Goal: Task Accomplishment & Management: Complete application form

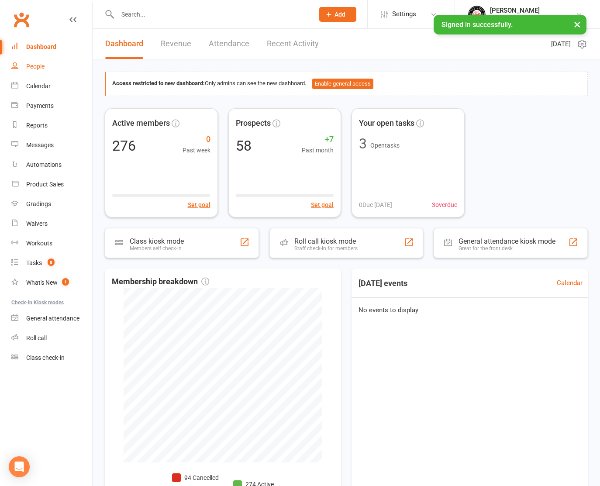
click at [38, 66] on div "People" at bounding box center [35, 66] width 18 height 7
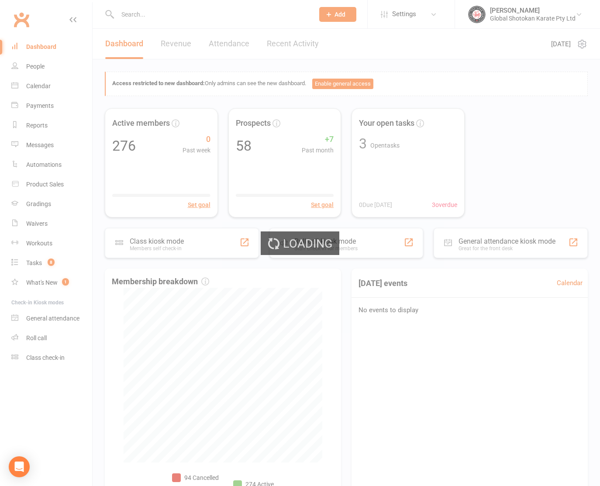
select select "100"
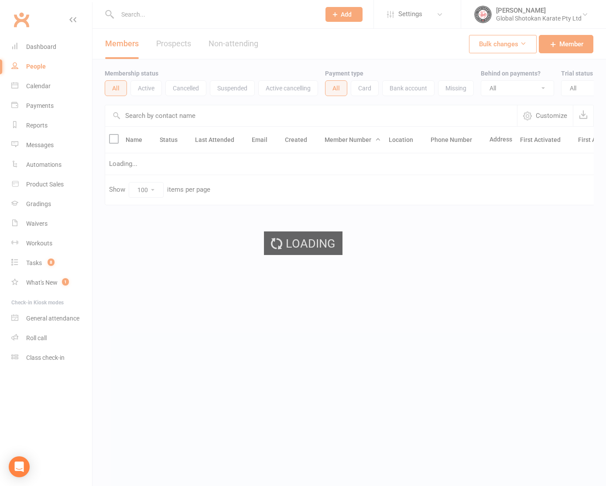
click at [156, 12] on div "Loading" at bounding box center [303, 243] width 606 height 486
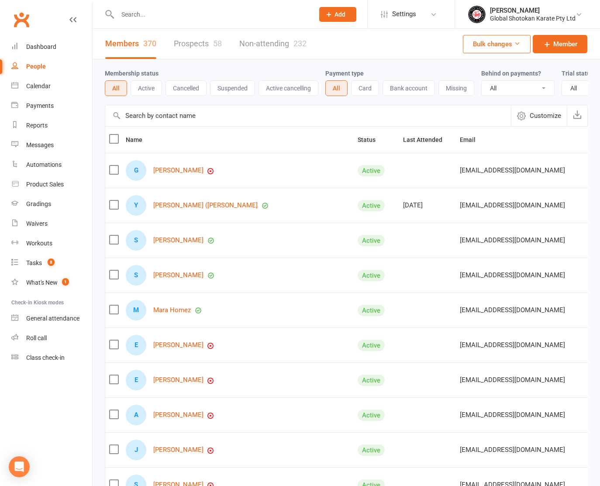
click at [143, 14] on input "text" at bounding box center [211, 14] width 193 height 12
type input "ysabella"
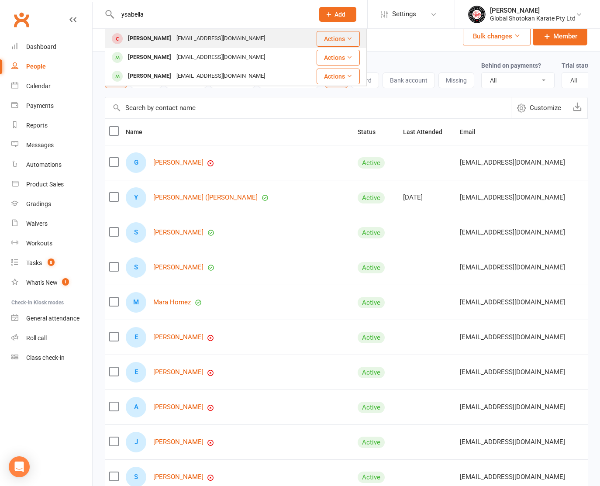
click at [144, 35] on div "[PERSON_NAME]" at bounding box center [149, 38] width 48 height 13
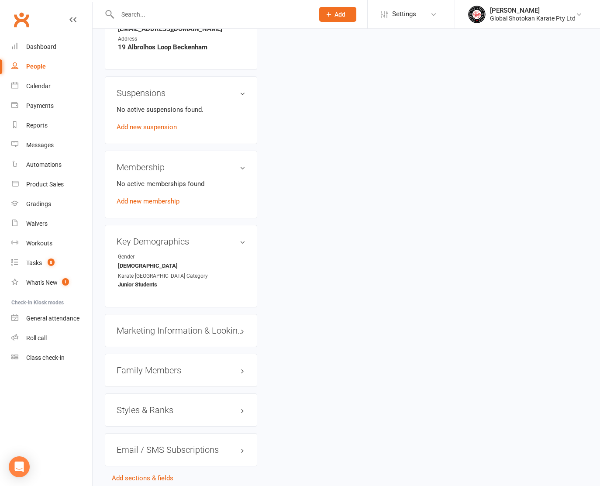
scroll to position [463, 0]
click at [138, 199] on link "Add new membership" at bounding box center [148, 200] width 63 height 8
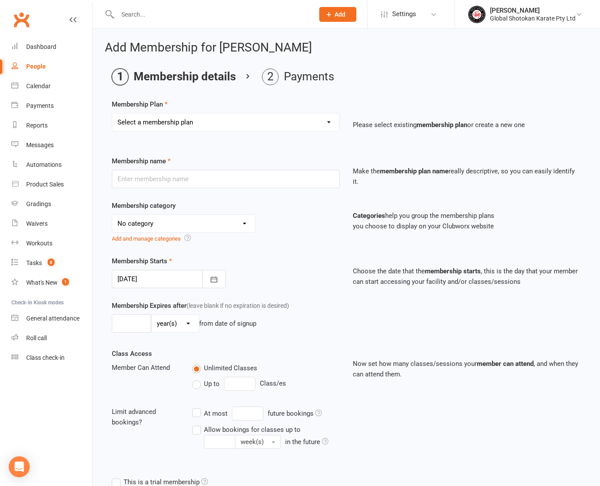
select select "13"
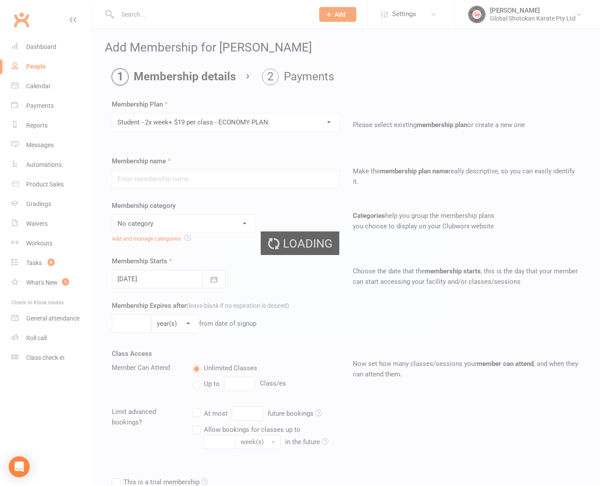
type input "Student - 2x week+ $19 per class - ECONOMY PLAN."
select select "7"
type input "0"
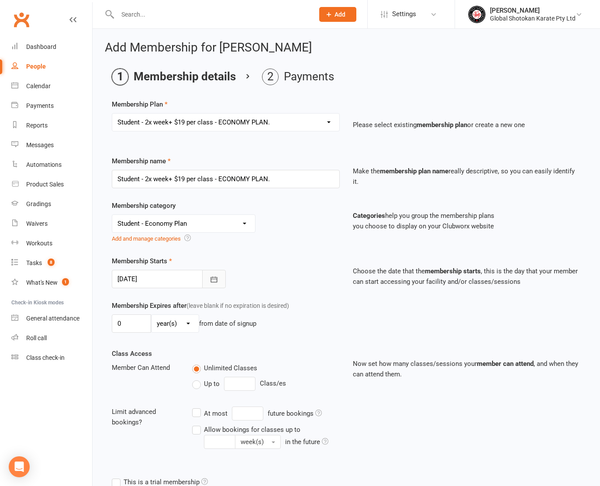
click at [220, 278] on button "button" at bounding box center [214, 279] width 24 height 18
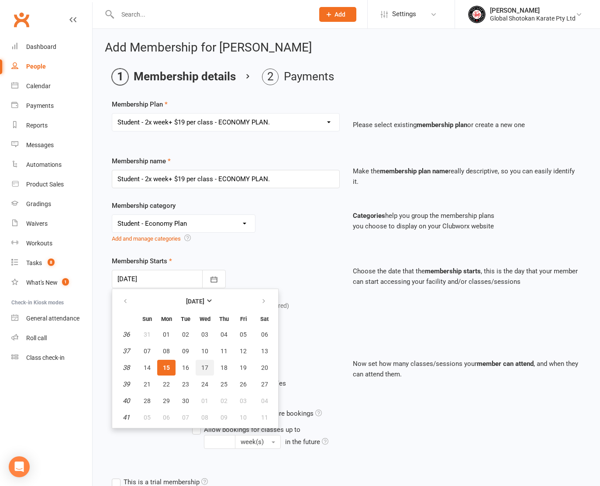
click at [202, 369] on span "17" at bounding box center [204, 367] width 7 height 7
type input "[DATE]"
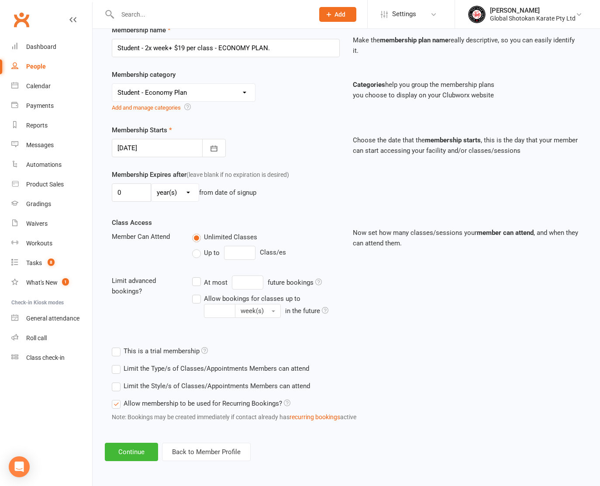
scroll to position [138, 0]
click at [133, 446] on button "Continue" at bounding box center [131, 452] width 53 height 18
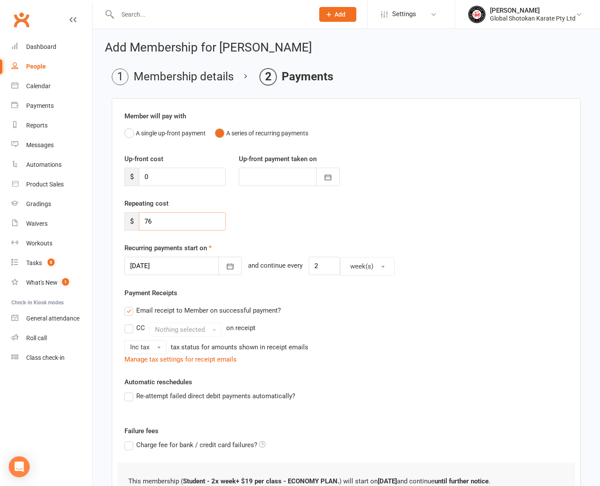
drag, startPoint x: 154, startPoint y: 221, endPoint x: 137, endPoint y: 220, distance: 16.6
click at [137, 220] on div "$ 76" at bounding box center [174, 221] width 101 height 18
type input "68.4"
click at [218, 261] on button "button" at bounding box center [230, 266] width 24 height 18
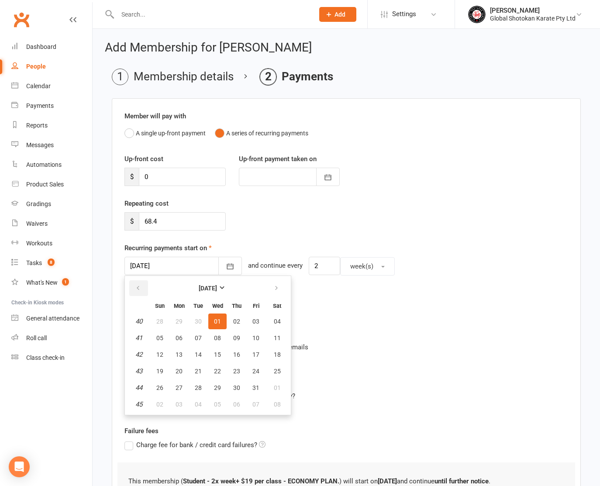
click at [138, 289] on icon "button" at bounding box center [138, 288] width 6 height 7
click at [215, 355] on span "17" at bounding box center [217, 354] width 7 height 7
type input "[DATE]"
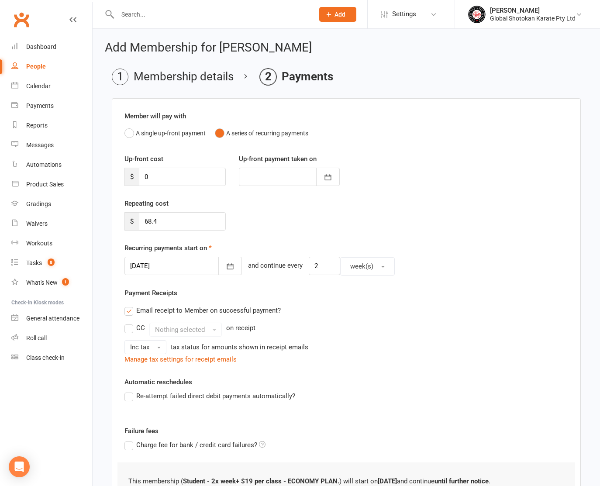
scroll to position [0, 0]
click at [129, 310] on label "Email receipt to Member on successful payment?" at bounding box center [202, 310] width 156 height 10
click at [129, 305] on input "Email receipt to Member on successful payment?" at bounding box center [127, 305] width 6 height 0
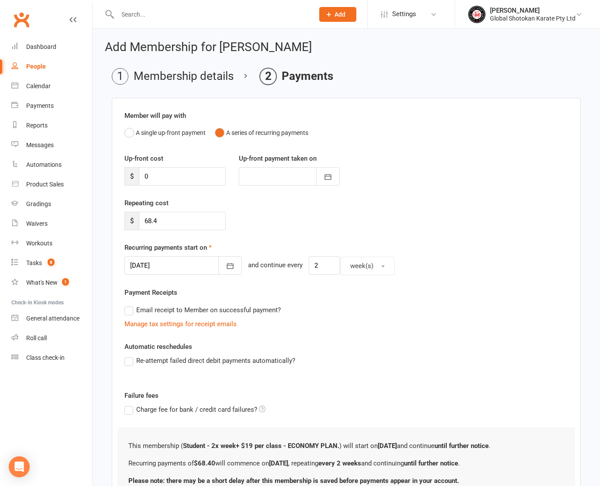
click at [128, 360] on label "Re-attempt failed direct debit payments automatically?" at bounding box center [209, 360] width 171 height 10
click at [128, 355] on input "Re-attempt failed direct debit payments automatically?" at bounding box center [127, 355] width 6 height 0
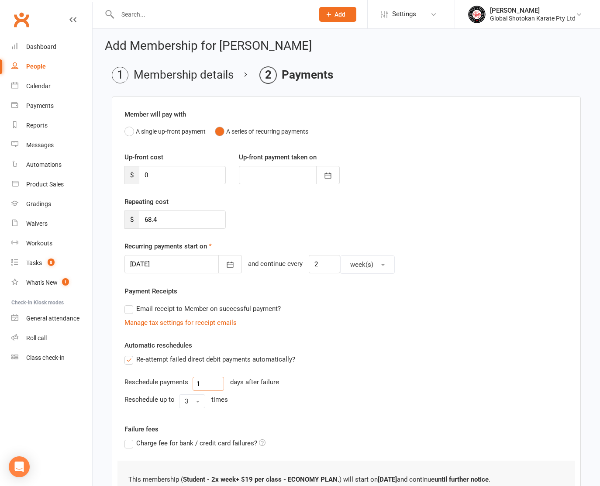
scroll to position [1, 0]
drag, startPoint x: 204, startPoint y: 382, endPoint x: 194, endPoint y: 384, distance: 10.6
click at [194, 384] on input "1" at bounding box center [207, 384] width 31 height 14
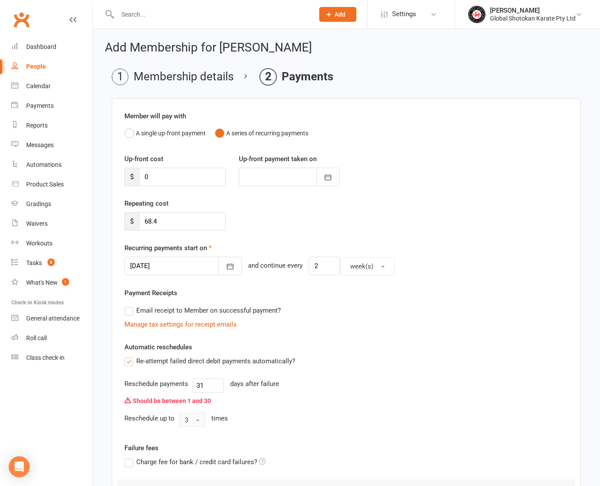
click at [199, 423] on button "3" at bounding box center [192, 420] width 26 height 14
click at [193, 453] on link "2" at bounding box center [222, 455] width 86 height 17
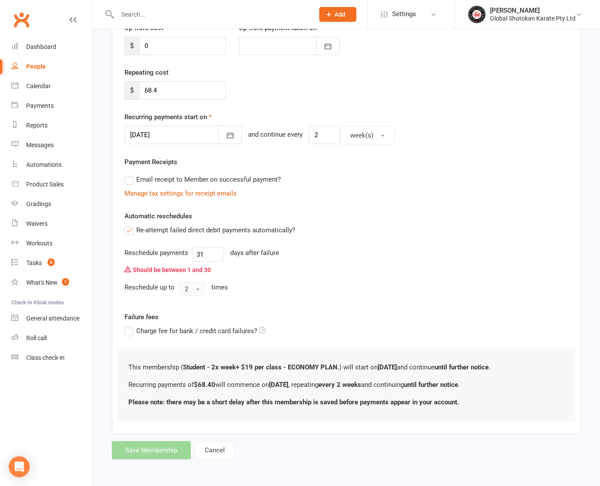
scroll to position [137, 0]
click at [151, 441] on form "Member will pay with A single up-front payment A series of recurring payments U…" at bounding box center [346, 213] width 469 height 492
click at [155, 445] on form "Member will pay with A single up-front payment A series of recurring payments U…" at bounding box center [346, 213] width 469 height 492
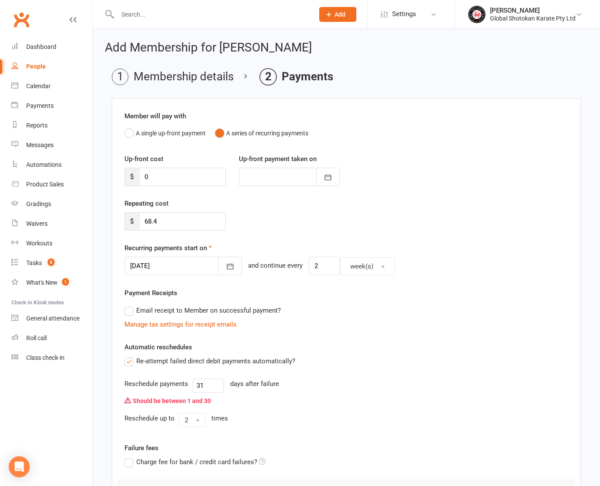
scroll to position [0, 0]
click at [214, 386] on input "31" at bounding box center [207, 385] width 31 height 14
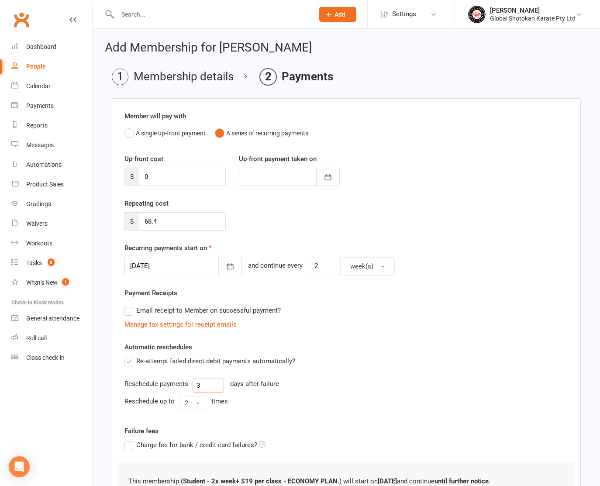
type input "3"
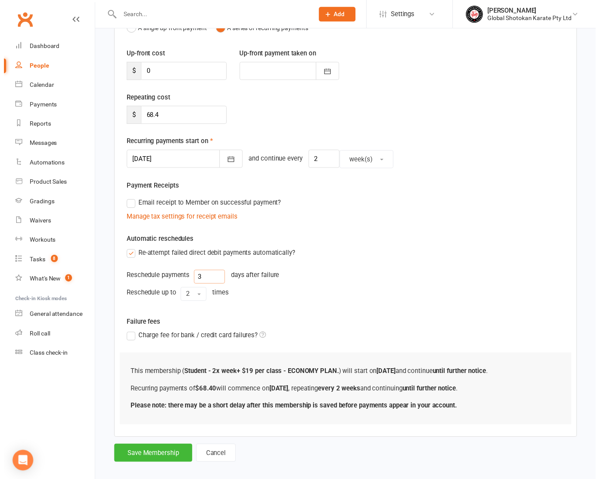
scroll to position [121, 0]
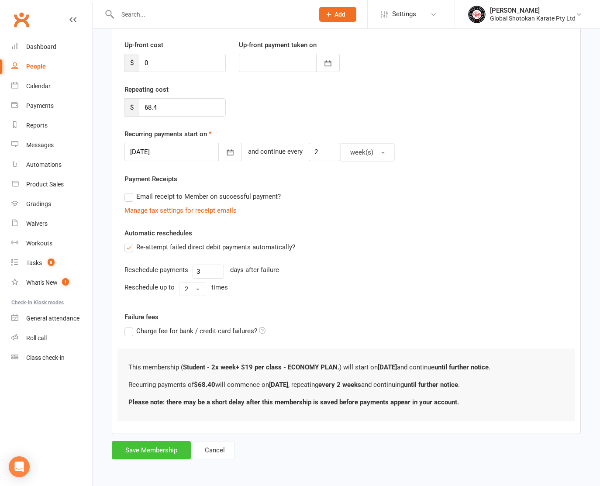
click at [169, 443] on button "Save Membership" at bounding box center [151, 450] width 79 height 18
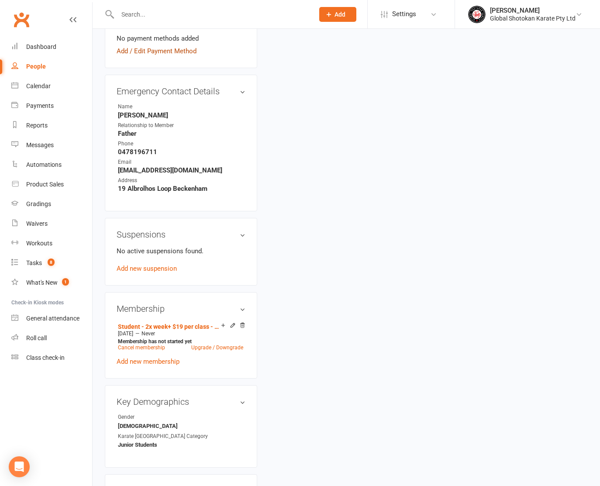
scroll to position [327, 0]
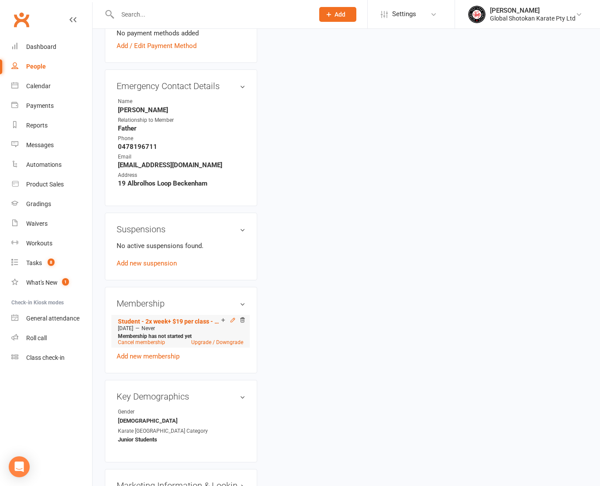
click at [232, 323] on icon at bounding box center [233, 320] width 6 height 6
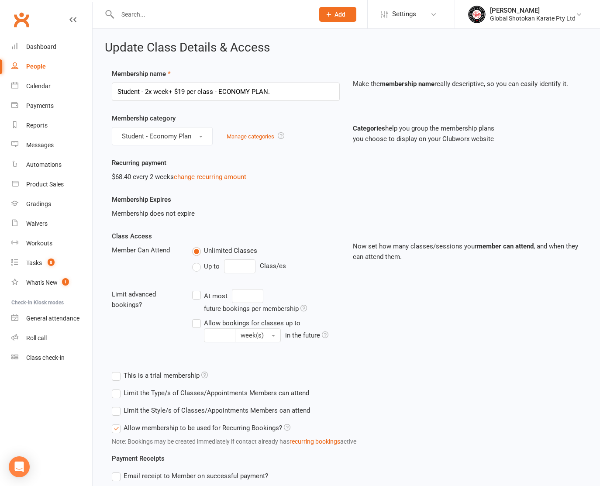
click at [342, 12] on span "Add" at bounding box center [339, 14] width 11 height 7
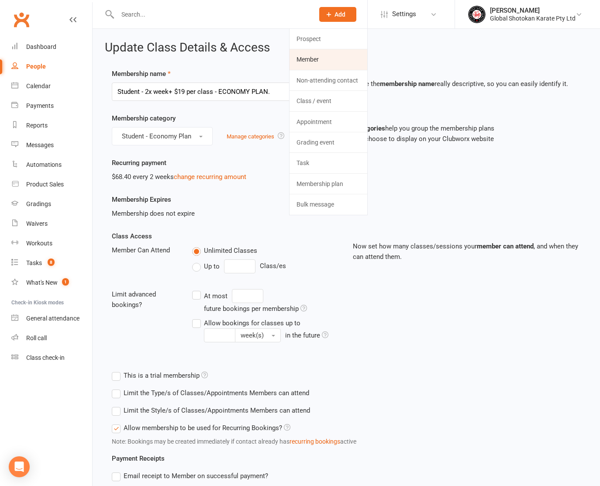
click at [323, 59] on link "Member" at bounding box center [328, 59] width 78 height 20
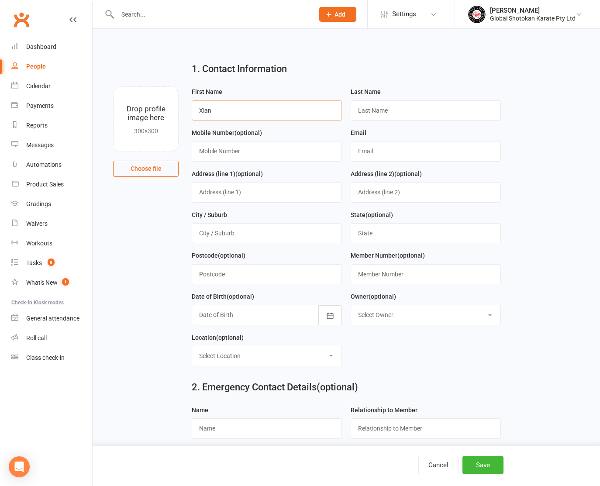
type input "Xian"
type input "[PERSON_NAME]"
type input "0478 744 116"
type input "[EMAIL_ADDRESS][DOMAIN_NAME]"
type input "19 Abrolhos Loop"
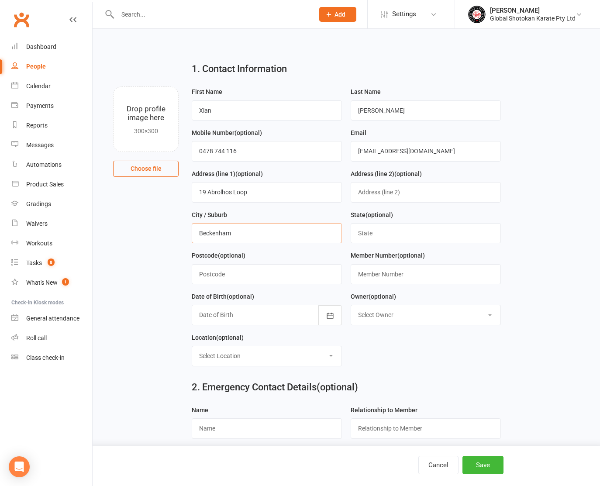
type input "Beckenham"
type input "WA"
type input "6107"
type input "CN0739-02"
click at [247, 313] on div at bounding box center [267, 315] width 150 height 20
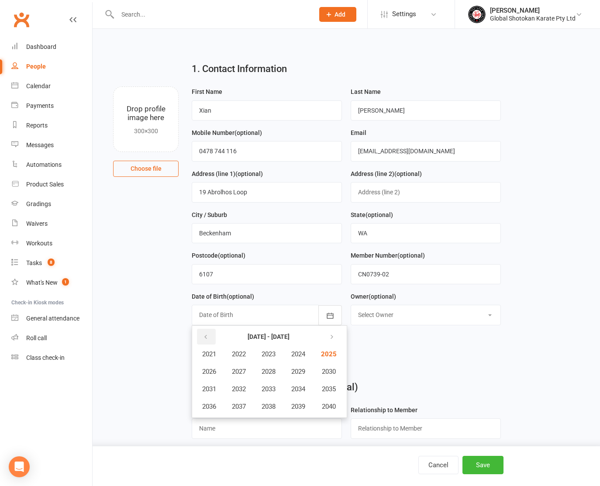
click at [207, 335] on icon "button" at bounding box center [205, 336] width 6 height 7
click at [302, 386] on span "2014" at bounding box center [298, 389] width 14 height 8
click at [213, 404] on span "October" at bounding box center [213, 406] width 23 height 8
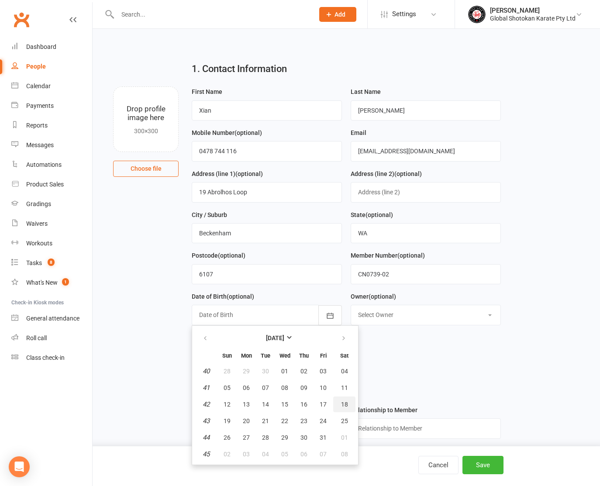
click at [342, 401] on span "18" at bounding box center [344, 404] width 7 height 7
type input "[DATE]"
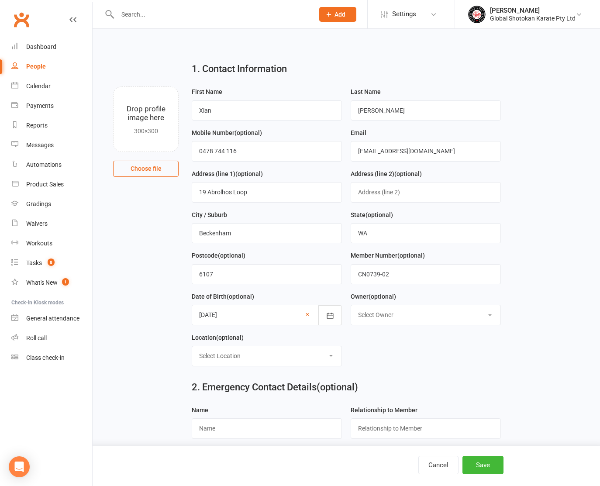
select select "1"
select select "2"
type input "[PERSON_NAME]"
type input "Father"
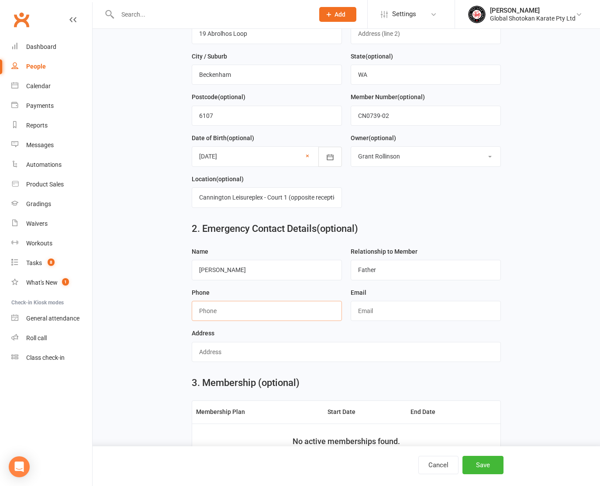
scroll to position [159, 0]
type input "0478196711"
type input "[EMAIL_ADDRESS][DOMAIN_NAME]"
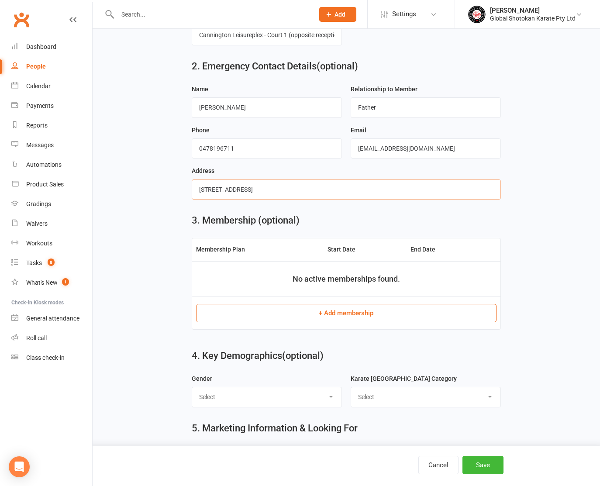
scroll to position [324, 0]
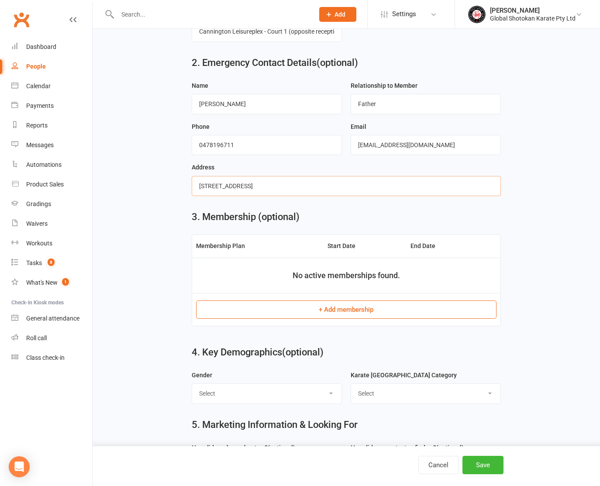
type input "[STREET_ADDRESS]"
click at [361, 303] on button "+ Add membership" at bounding box center [346, 309] width 300 height 18
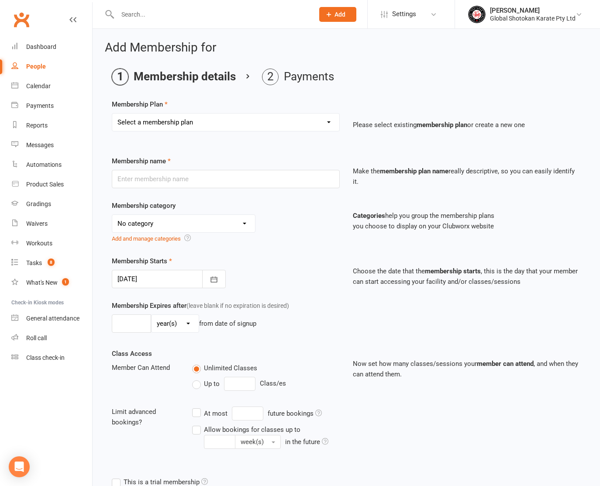
select select "16"
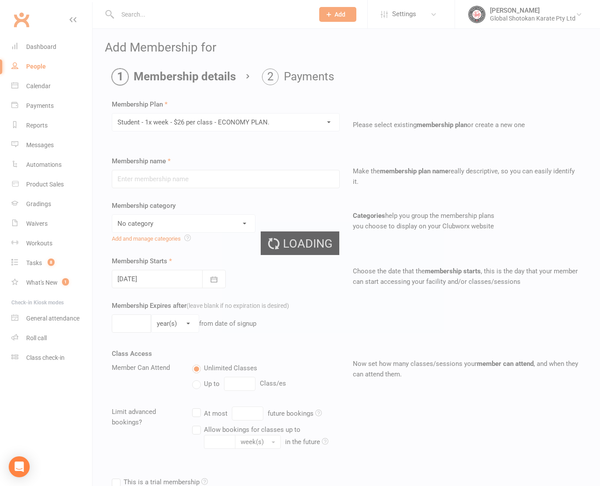
type input "Student - 1x week - $26 per class - ECONOMY PLAN."
select select "7"
type input "0"
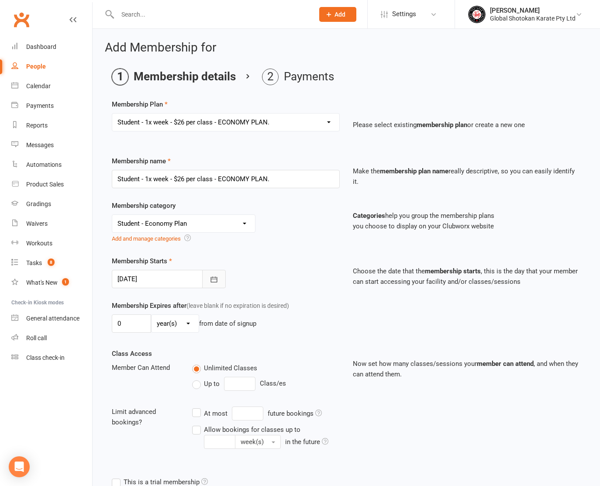
click at [211, 275] on icon "button" at bounding box center [213, 279] width 9 height 9
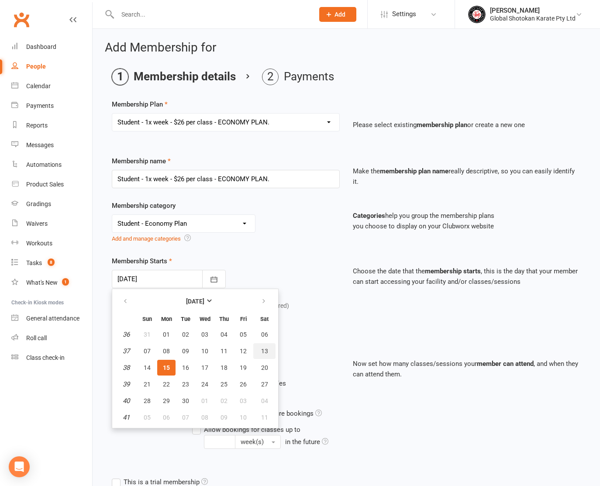
click at [264, 351] on span "13" at bounding box center [264, 350] width 7 height 7
type input "[DATE]"
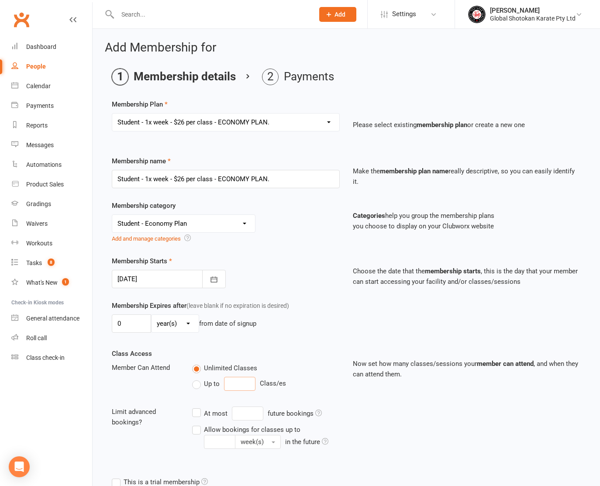
click at [233, 384] on input "number" at bounding box center [239, 384] width 31 height 14
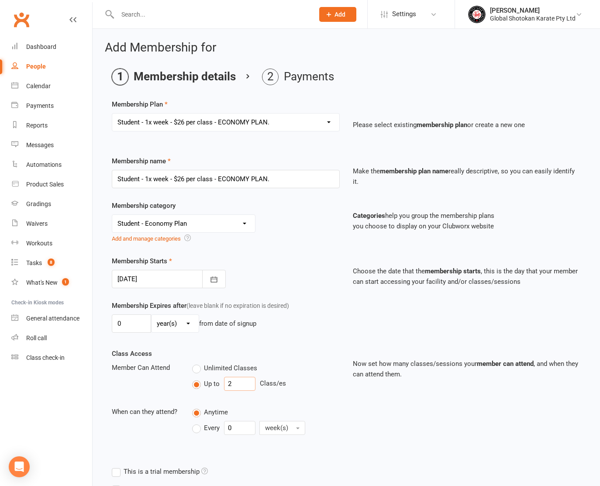
type input "2"
drag, startPoint x: 233, startPoint y: 428, endPoint x: 223, endPoint y: 429, distance: 10.6
click at [223, 429] on div "Every 0 week(s)" at bounding box center [253, 428] width 122 height 14
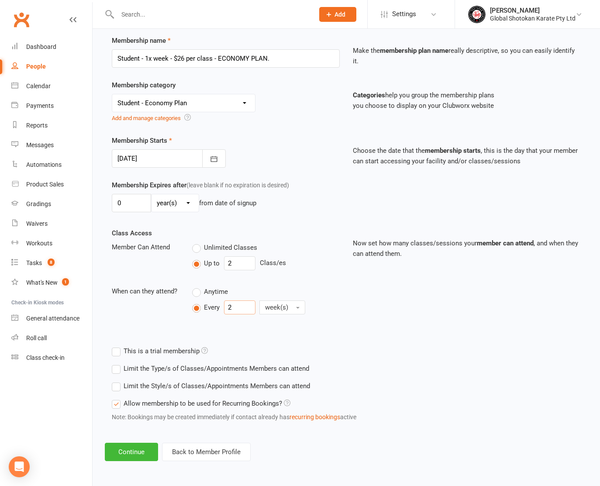
scroll to position [127, 0]
type input "2"
click at [133, 443] on button "Continue" at bounding box center [131, 452] width 53 height 18
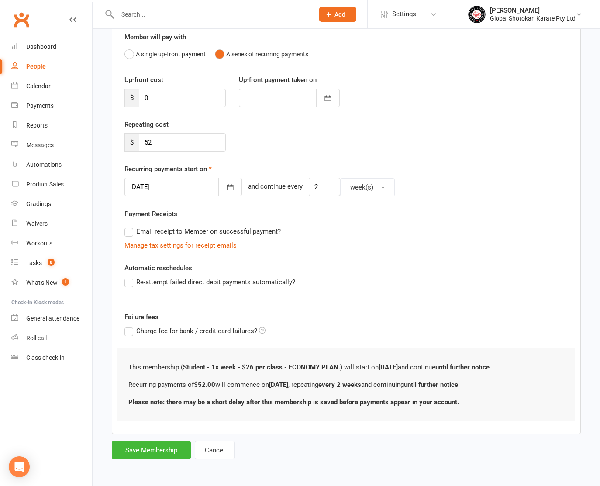
scroll to position [0, 0]
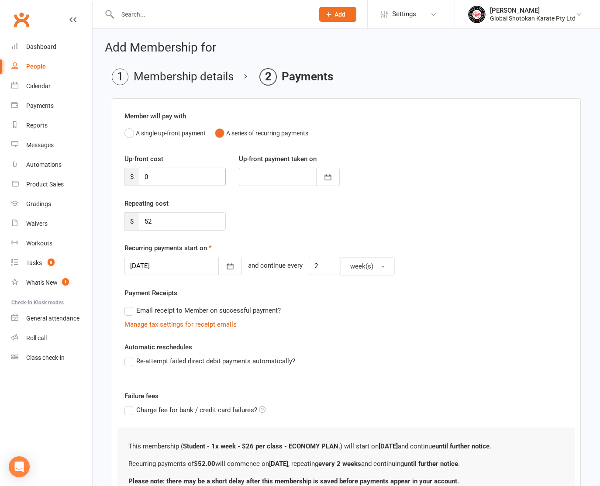
click at [147, 178] on input "0" at bounding box center [182, 177] width 87 height 18
type input "1"
type input "[DATE]"
type input "169"
click at [330, 175] on icon "button" at bounding box center [328, 178] width 7 height 6
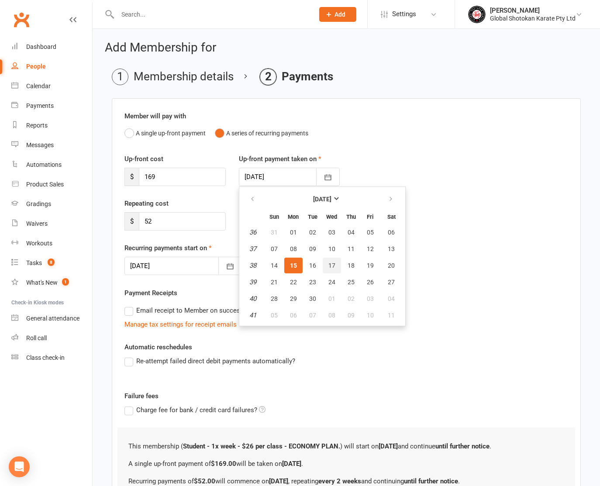
click at [332, 265] on span "17" at bounding box center [331, 265] width 7 height 7
type input "[DATE]"
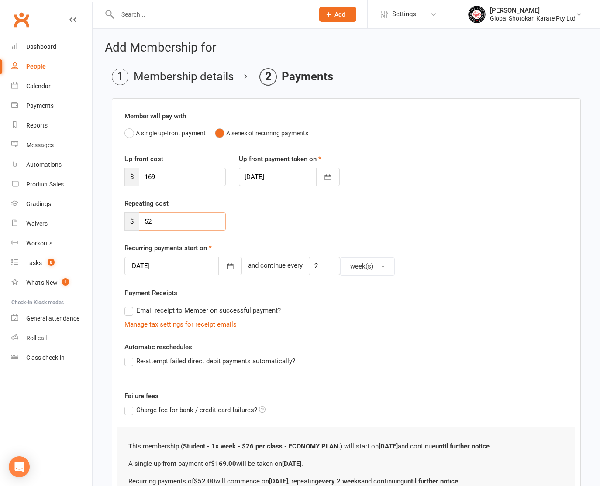
drag, startPoint x: 153, startPoint y: 226, endPoint x: 141, endPoint y: 226, distance: 12.7
click at [141, 226] on input "52" at bounding box center [182, 221] width 87 height 18
click at [218, 264] on button "button" at bounding box center [230, 266] width 24 height 18
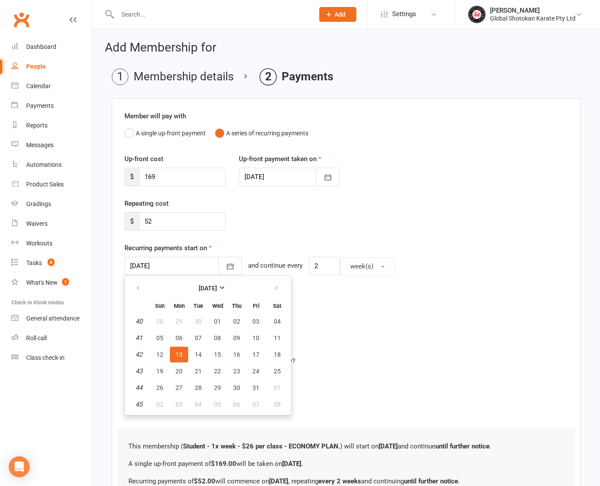
scroll to position [0, 1]
drag, startPoint x: 158, startPoint y: 167, endPoint x: 158, endPoint y: 177, distance: 10.0
click at [158, 168] on div "Up-front cost $ 169" at bounding box center [175, 170] width 114 height 32
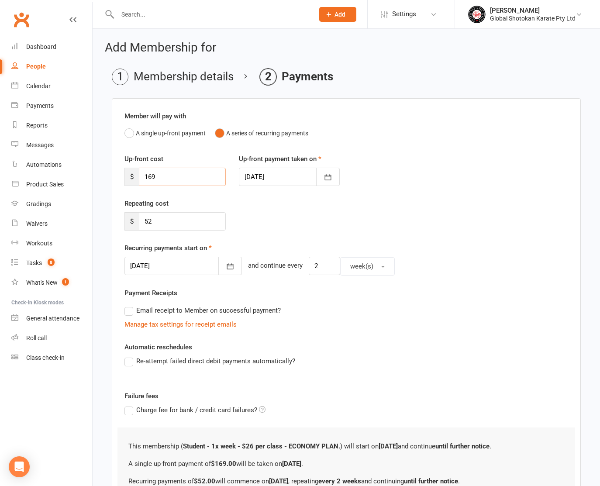
scroll to position [1, 1]
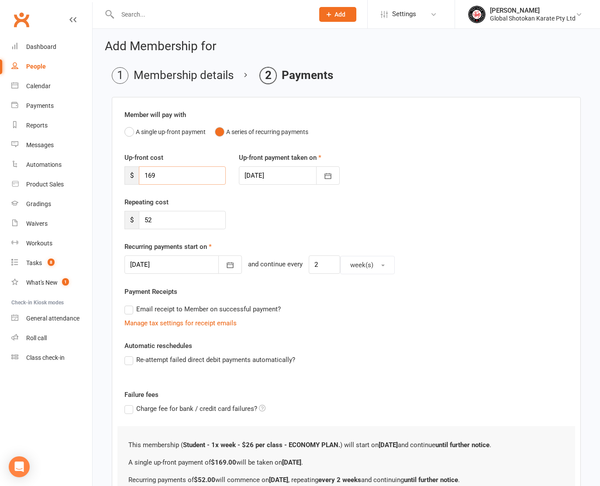
drag, startPoint x: 158, startPoint y: 179, endPoint x: 142, endPoint y: 178, distance: 16.2
click at [142, 178] on input "169" at bounding box center [182, 175] width 87 height 18
type input "221"
click at [227, 264] on icon "button" at bounding box center [230, 265] width 7 height 6
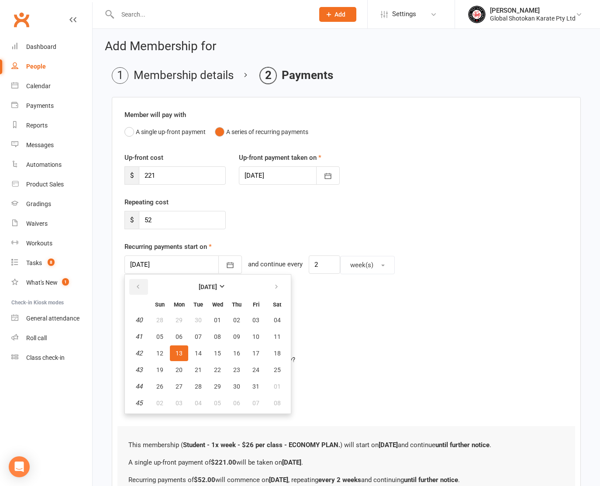
click at [137, 285] on icon "button" at bounding box center [138, 286] width 6 height 7
click at [219, 383] on span "01" at bounding box center [217, 386] width 7 height 7
type input "[DATE]"
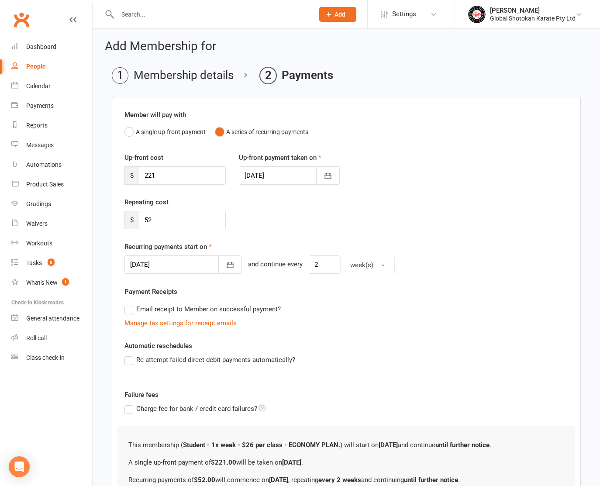
click at [132, 359] on label "Re-attempt failed direct debit payments automatically?" at bounding box center [209, 359] width 171 height 10
click at [130, 354] on input "Re-attempt failed direct debit payments automatically?" at bounding box center [127, 354] width 6 height 0
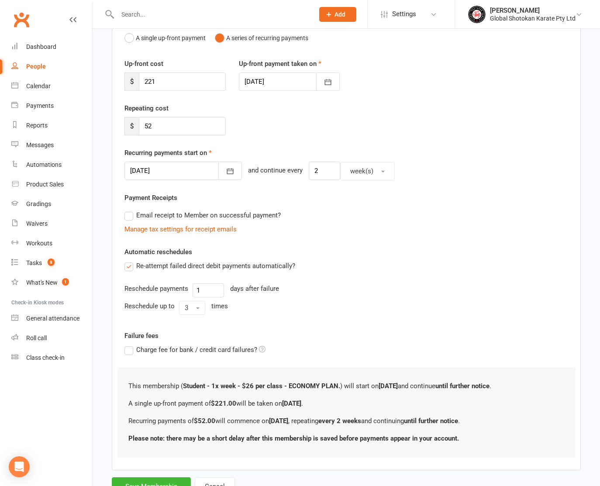
scroll to position [103, 0]
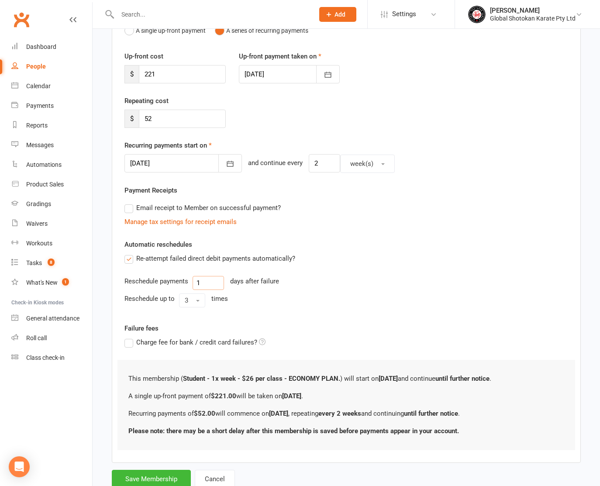
click at [196, 282] on input "1" at bounding box center [207, 283] width 31 height 14
type input "3"
click at [196, 298] on button "3" at bounding box center [192, 300] width 26 height 14
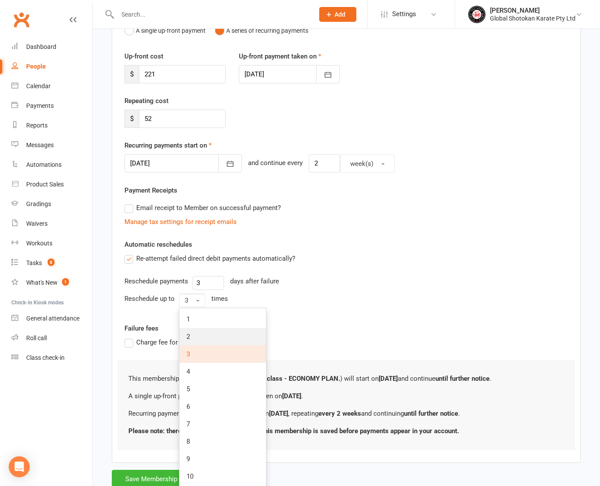
click at [193, 335] on link "2" at bounding box center [222, 336] width 86 height 17
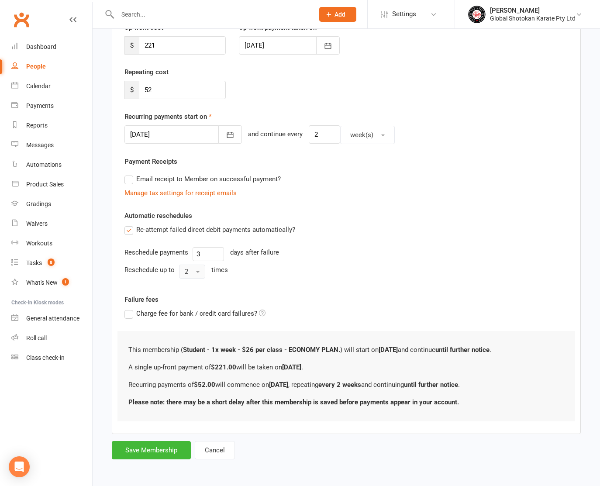
scroll to position [138, 0]
click at [152, 441] on button "Save Membership" at bounding box center [151, 450] width 79 height 18
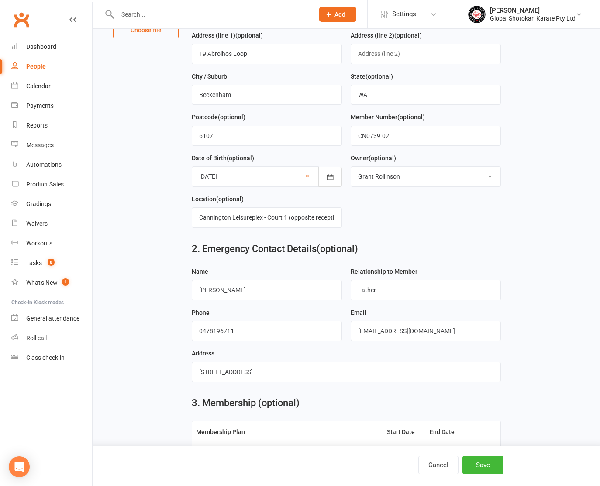
scroll to position [524, 0]
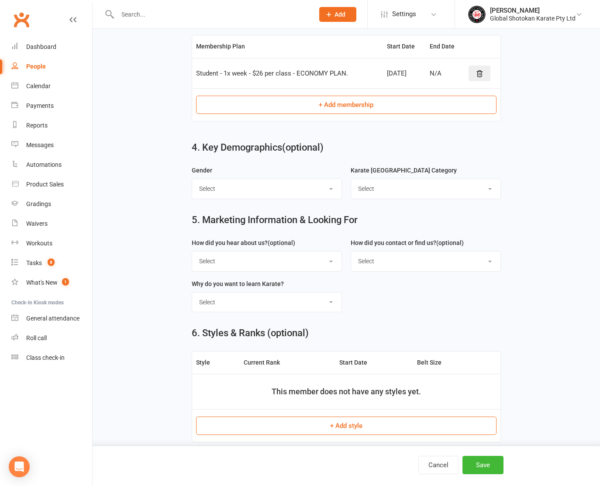
click at [352, 423] on button "+ Add style" at bounding box center [346, 425] width 300 height 18
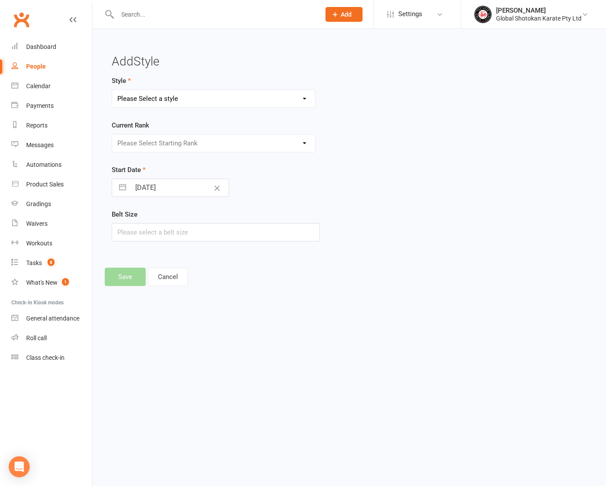
select select "3031"
select select "42225"
click at [161, 188] on input "[DATE]" at bounding box center [179, 187] width 98 height 17
select select "7"
select select "2025"
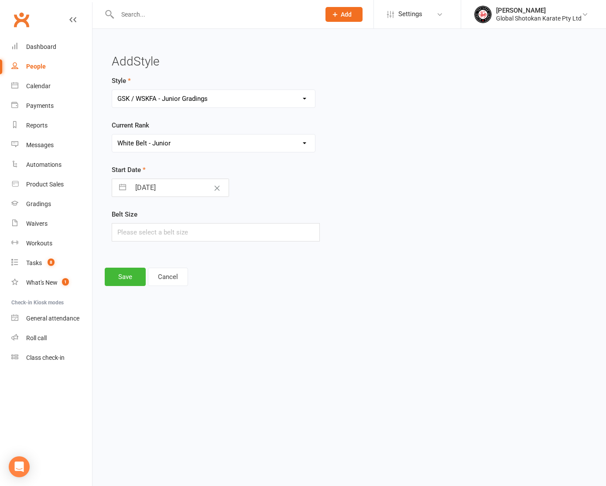
select select "8"
select select "2025"
select select "9"
select select "2025"
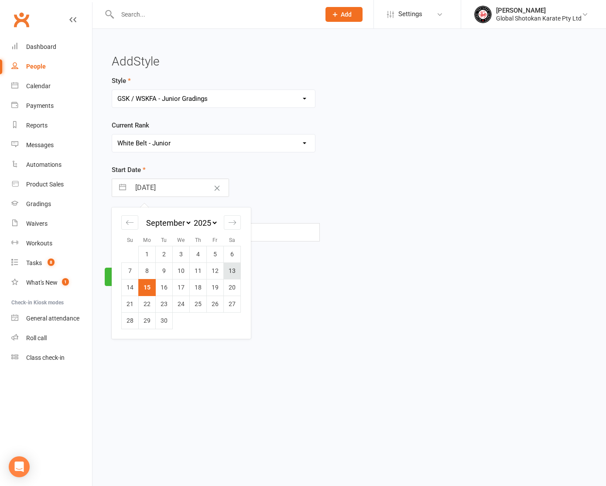
click at [228, 268] on td "13" at bounding box center [232, 270] width 17 height 17
type input "[DATE]"
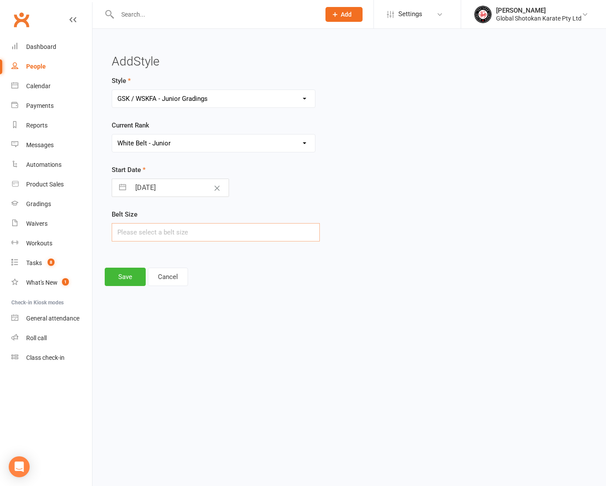
click at [204, 230] on input "text" at bounding box center [216, 232] width 208 height 18
type input "3"
click at [132, 279] on button "Save" at bounding box center [125, 277] width 41 height 18
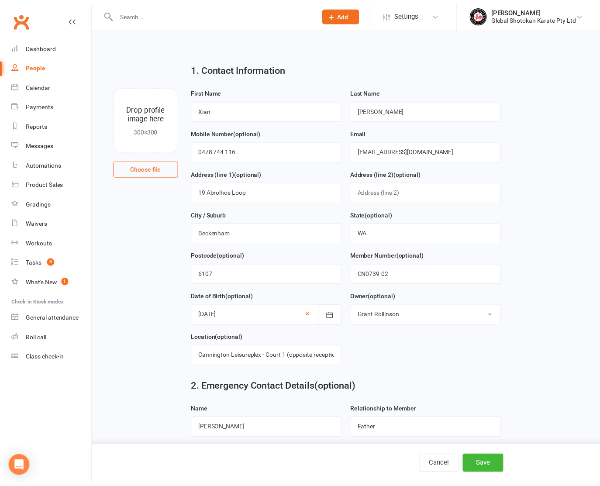
scroll to position [538, 0]
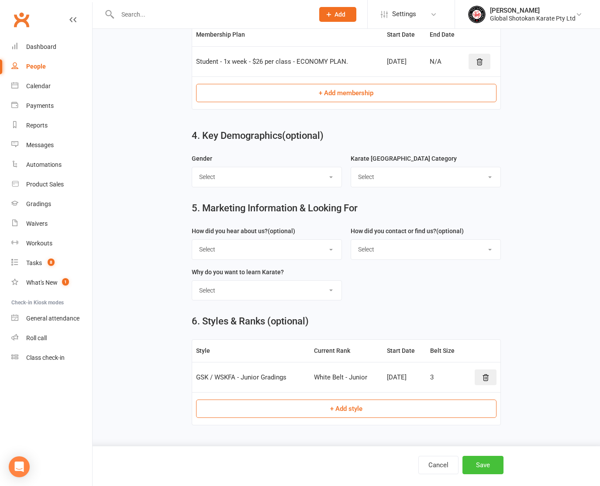
click at [488, 463] on button "Save" at bounding box center [482, 465] width 41 height 18
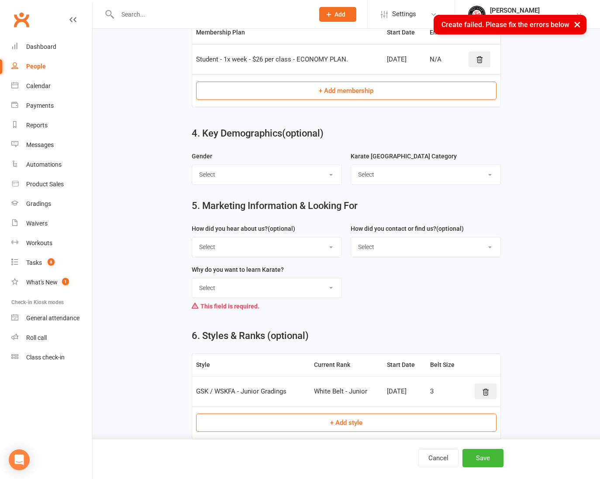
select select "[DEMOGRAPHIC_DATA]"
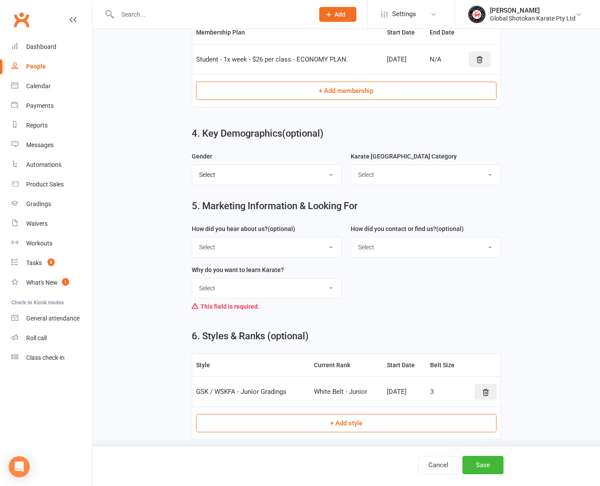
select select "Junior Students"
select select "A friend recommended us"
select select "In-Facility or Centre"
select select "To learning Traditional Japanese Karate"
click at [483, 461] on button "Save" at bounding box center [482, 465] width 41 height 18
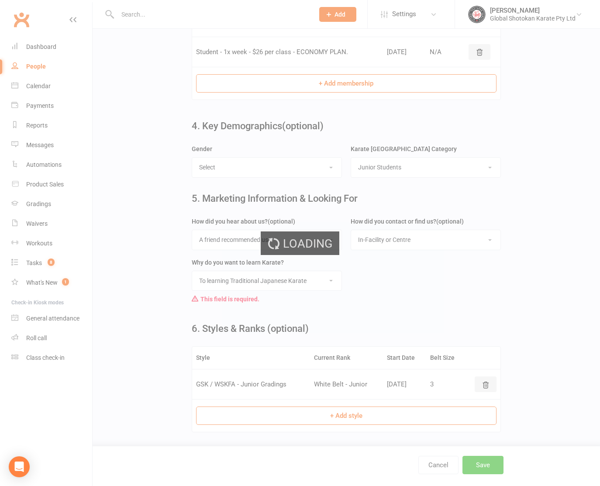
scroll to position [0, 0]
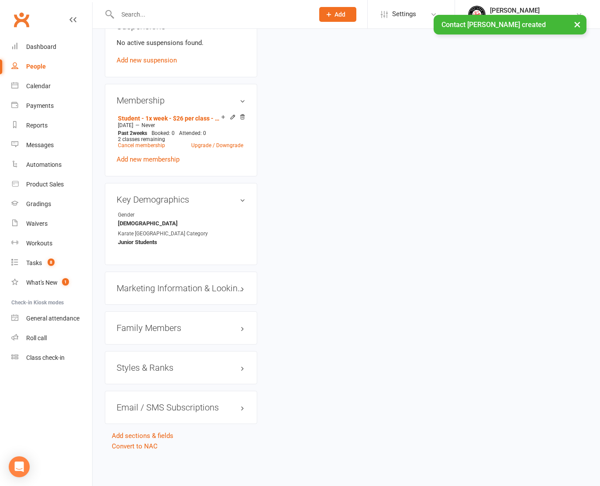
scroll to position [540, 0]
click at [153, 323] on h3 "Family Members" at bounding box center [181, 328] width 129 height 10
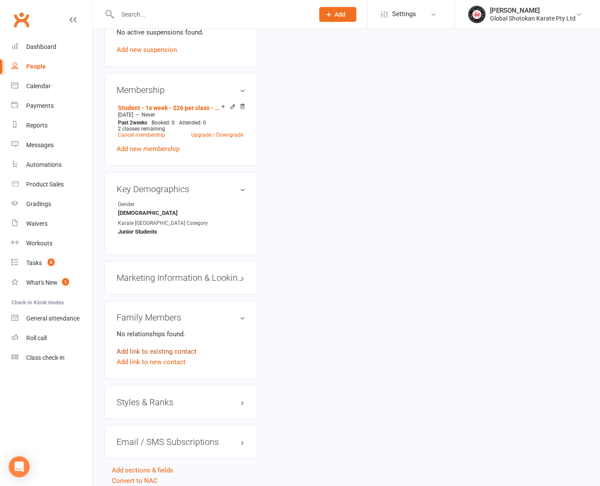
click at [150, 354] on link "Add link to existing contact" at bounding box center [157, 351] width 80 height 10
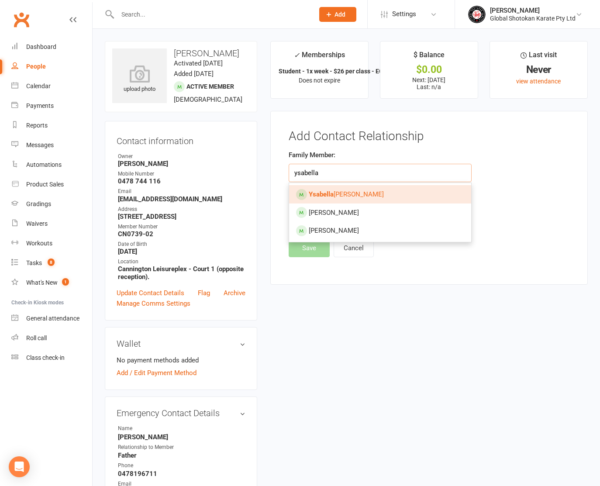
type input "ysabella"
click at [368, 196] on link "[PERSON_NAME]" at bounding box center [380, 194] width 182 height 18
type input "[PERSON_NAME]"
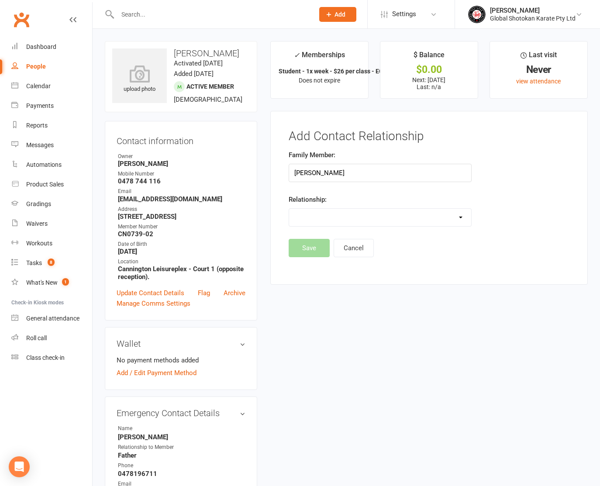
select select "2"
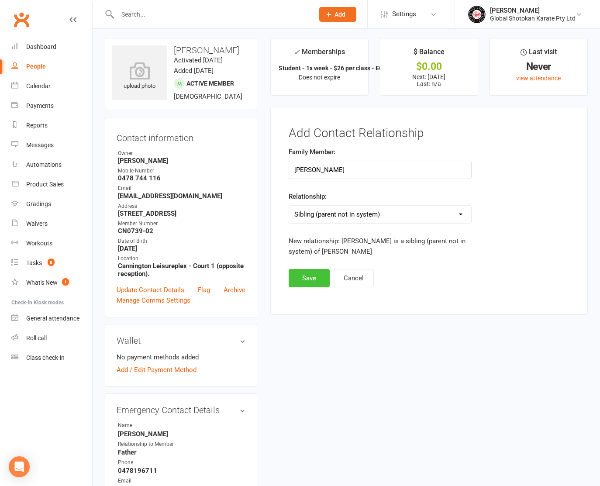
scroll to position [3, 0]
click at [310, 274] on button "Save" at bounding box center [308, 278] width 41 height 18
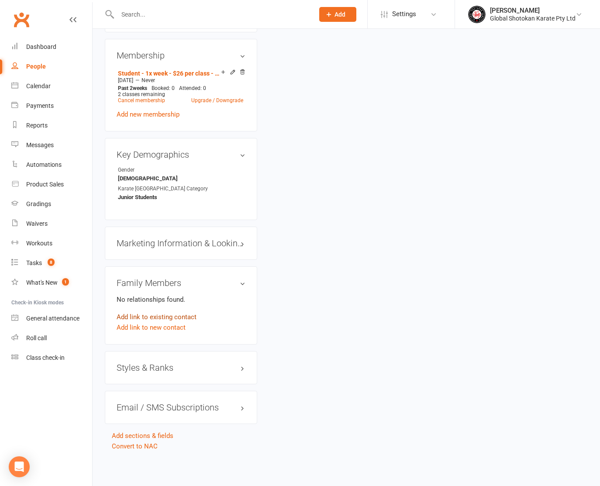
scroll to position [585, 0]
click at [180, 312] on link "Add link to existing contact" at bounding box center [157, 317] width 80 height 10
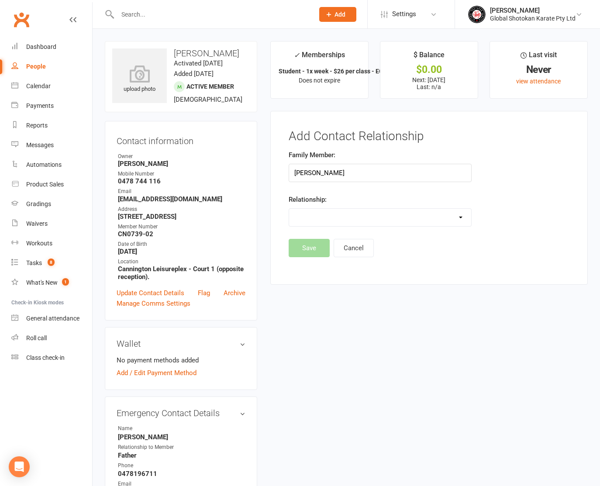
type input "[PERSON_NAME]"
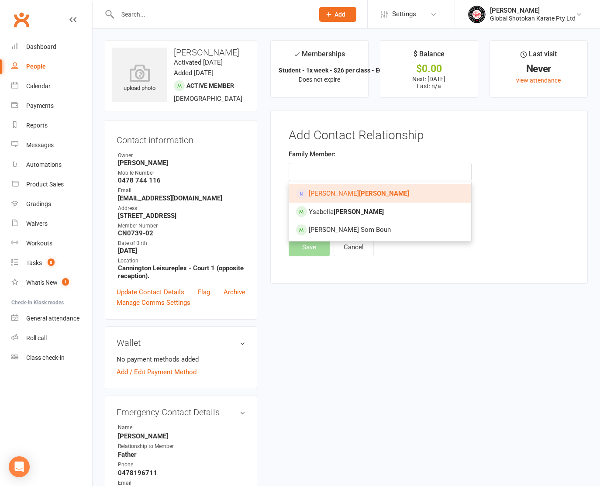
scroll to position [1, 0]
click at [322, 193] on span "[PERSON_NAME]" at bounding box center [359, 193] width 100 height 8
type input "[PERSON_NAME]"
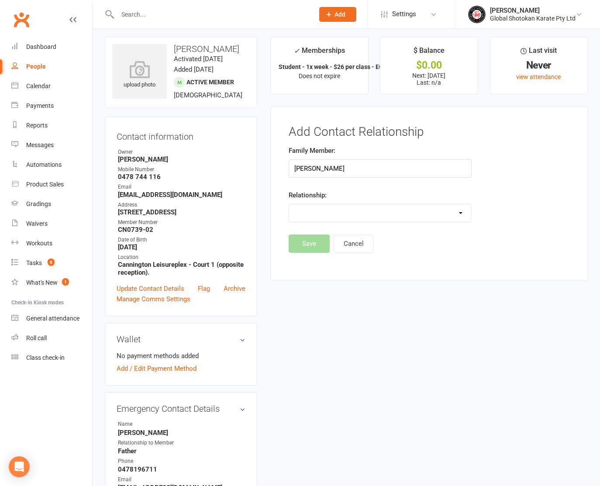
scroll to position [6, 0]
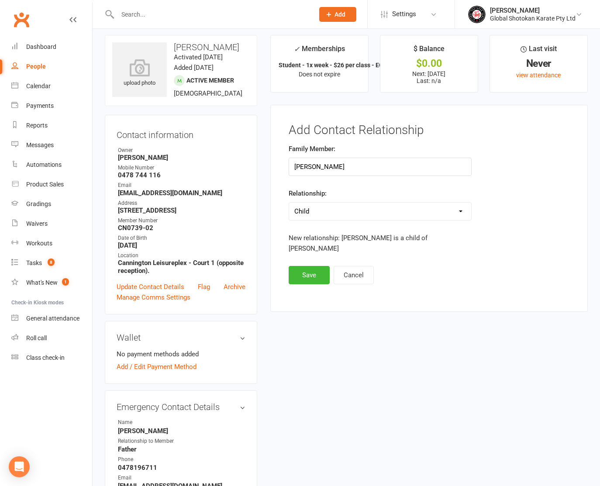
select select "0"
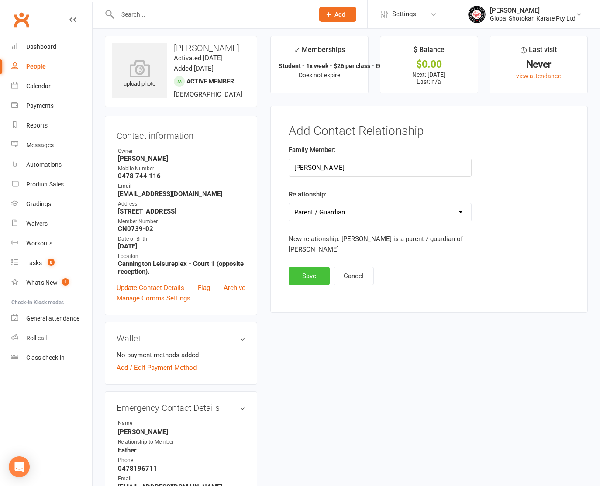
click at [307, 273] on button "Save" at bounding box center [308, 276] width 41 height 18
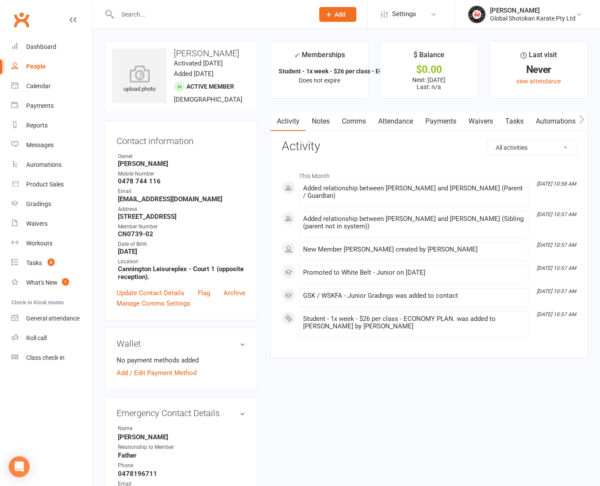
scroll to position [0, 0]
click at [30, 59] on link "People" at bounding box center [51, 67] width 81 height 20
select select "100"
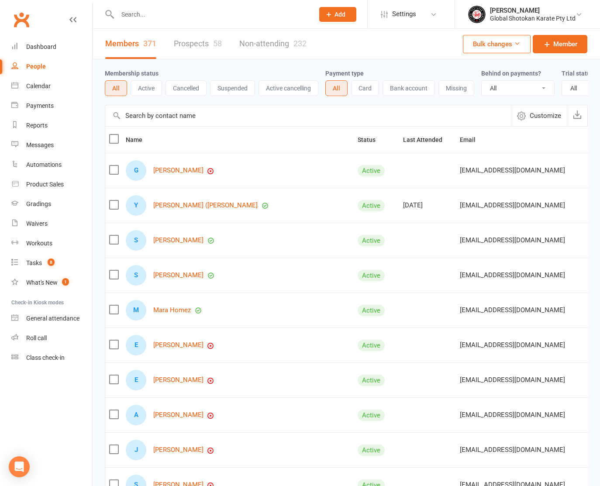
click at [186, 14] on input "text" at bounding box center [211, 14] width 193 height 12
type input "ysabella"
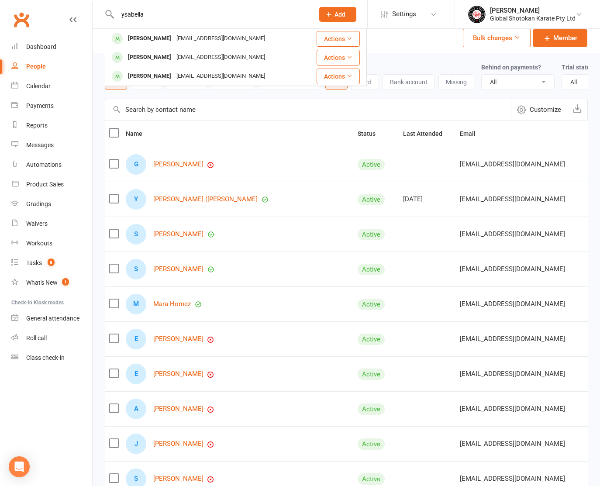
scroll to position [6, 0]
drag, startPoint x: 186, startPoint y: 14, endPoint x: 185, endPoint y: 42, distance: 27.9
click at [185, 42] on div "[EMAIL_ADDRESS][DOMAIN_NAME]" at bounding box center [221, 38] width 94 height 13
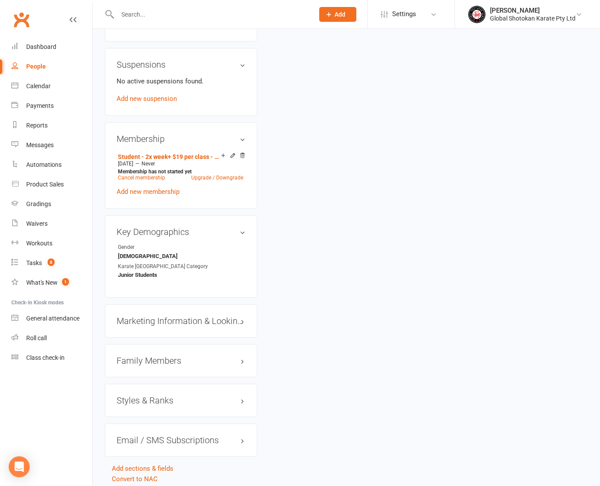
scroll to position [492, 0]
click at [192, 316] on h3 "Marketing Information & Looking For edit" at bounding box center [181, 321] width 129 height 10
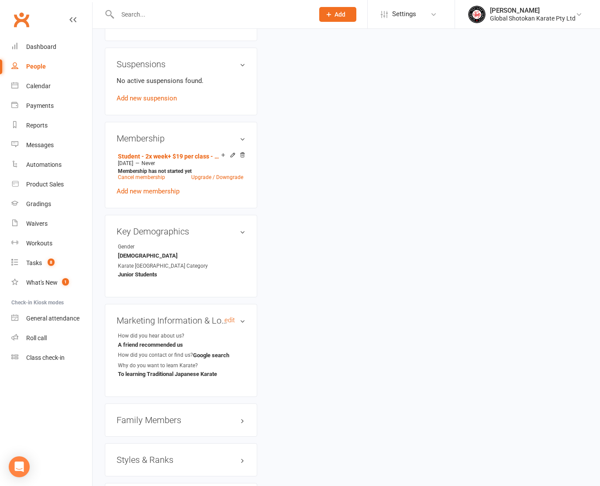
click at [192, 316] on h3 "Marketing Information & Looking For edit" at bounding box center [181, 321] width 129 height 10
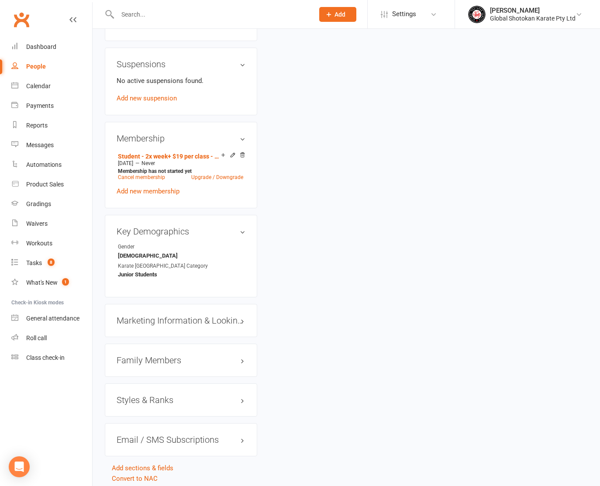
click at [168, 395] on h3 "Styles & Ranks" at bounding box center [181, 400] width 129 height 10
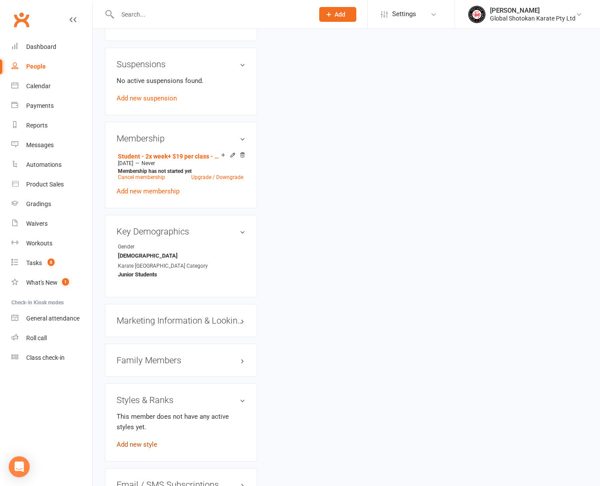
click at [147, 440] on link "Add new style" at bounding box center [137, 444] width 41 height 8
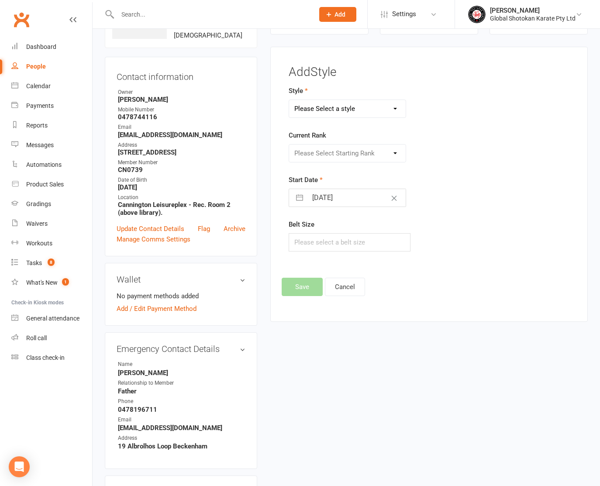
scroll to position [60, 0]
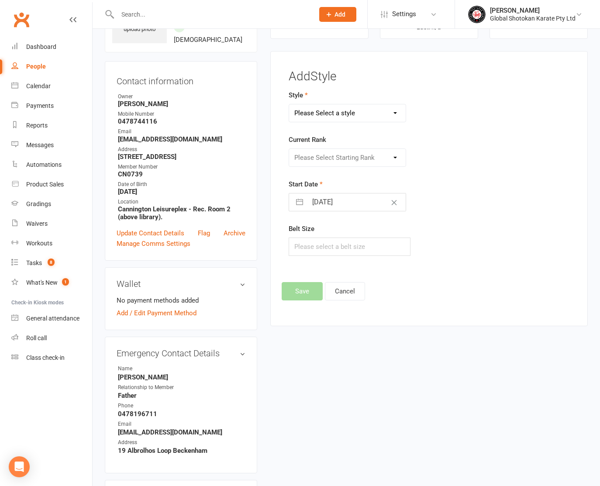
select select "3031"
select select "33442"
select select "7"
select select "2025"
select select "8"
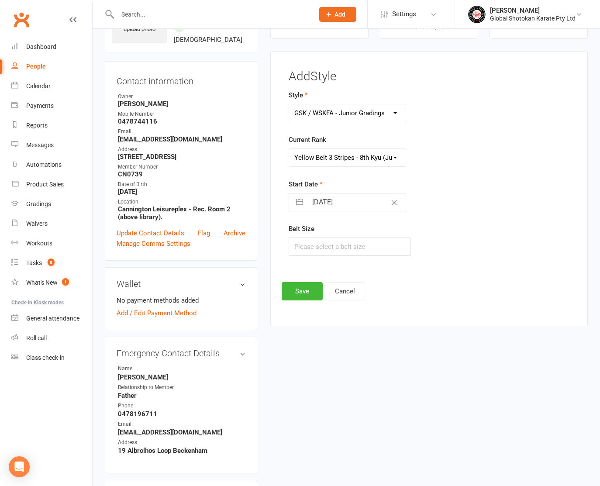
select select "2025"
select select "9"
select select "2025"
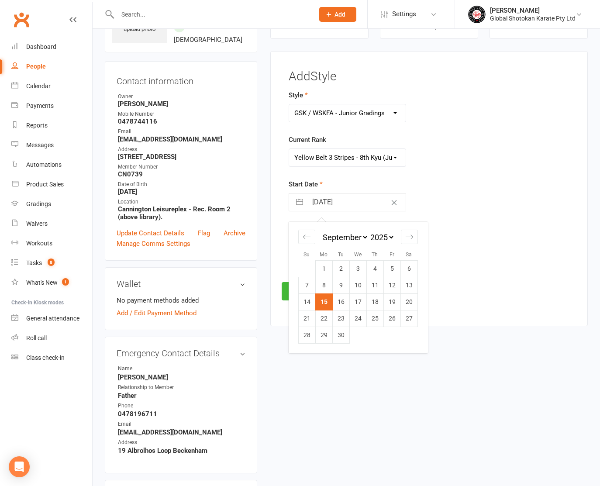
click at [331, 199] on input "[DATE]" at bounding box center [356, 201] width 98 height 17
click at [379, 283] on td "11" at bounding box center [374, 285] width 17 height 17
type input "[DATE]"
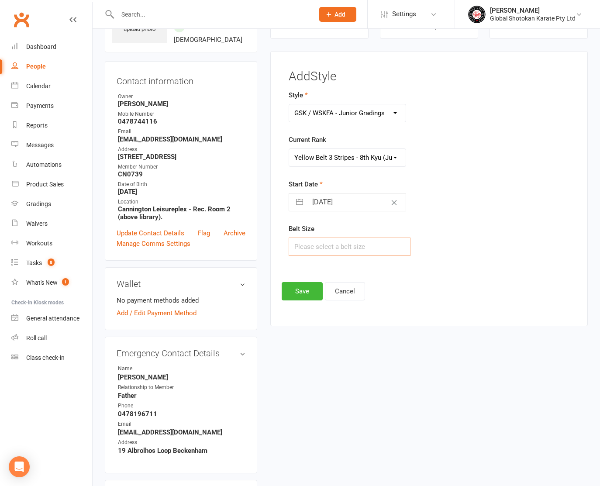
click at [323, 247] on input "text" at bounding box center [349, 246] width 122 height 18
type input "2"
click at [295, 286] on button "Save" at bounding box center [301, 291] width 41 height 18
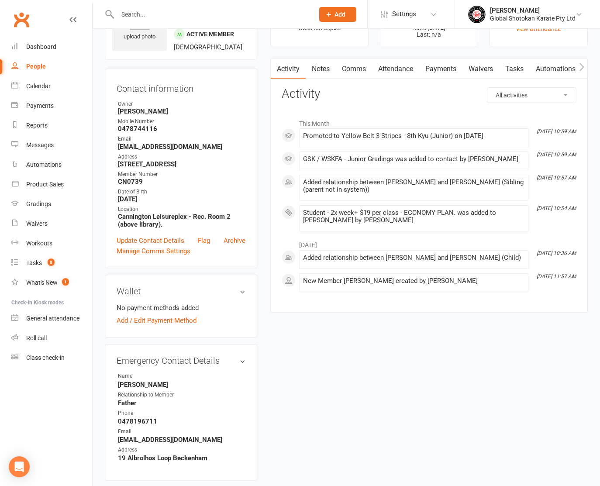
scroll to position [52, 0]
click at [142, 246] on link "Update Contact Details" at bounding box center [151, 241] width 68 height 10
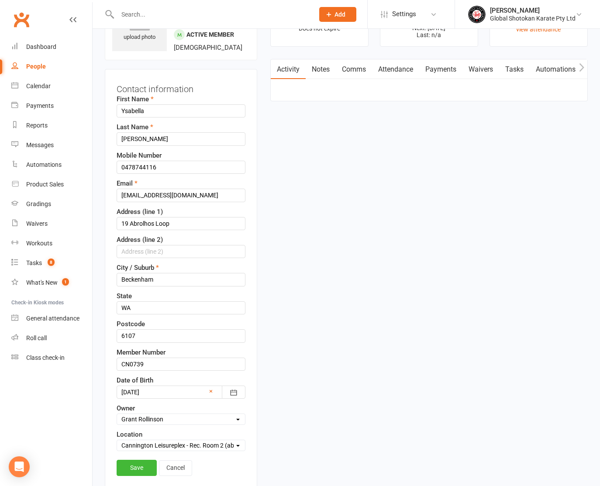
scroll to position [41, 0]
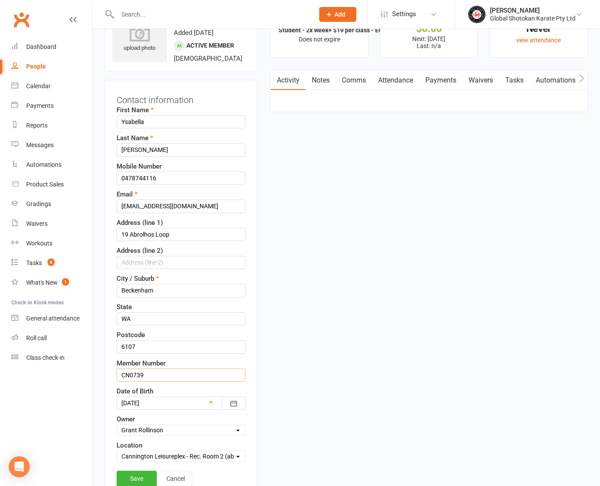
click at [182, 381] on input "CN0739" at bounding box center [181, 374] width 129 height 13
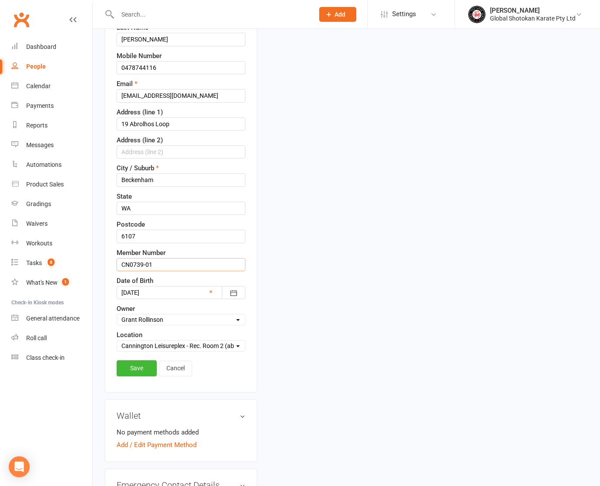
scroll to position [155, 0]
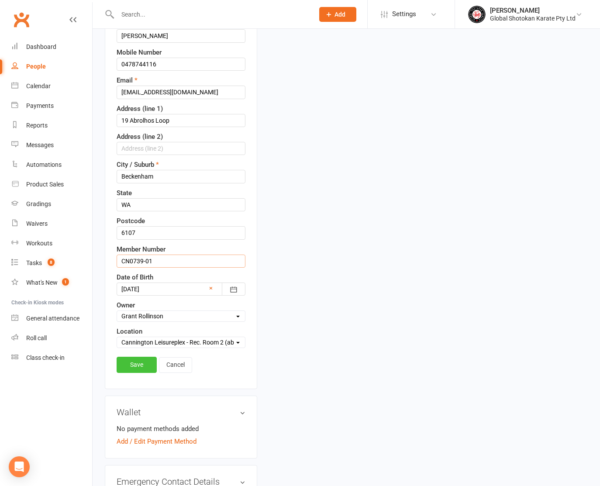
type input "CN0739-01"
click at [136, 372] on link "Save" at bounding box center [137, 365] width 40 height 16
